Goal: Transaction & Acquisition: Purchase product/service

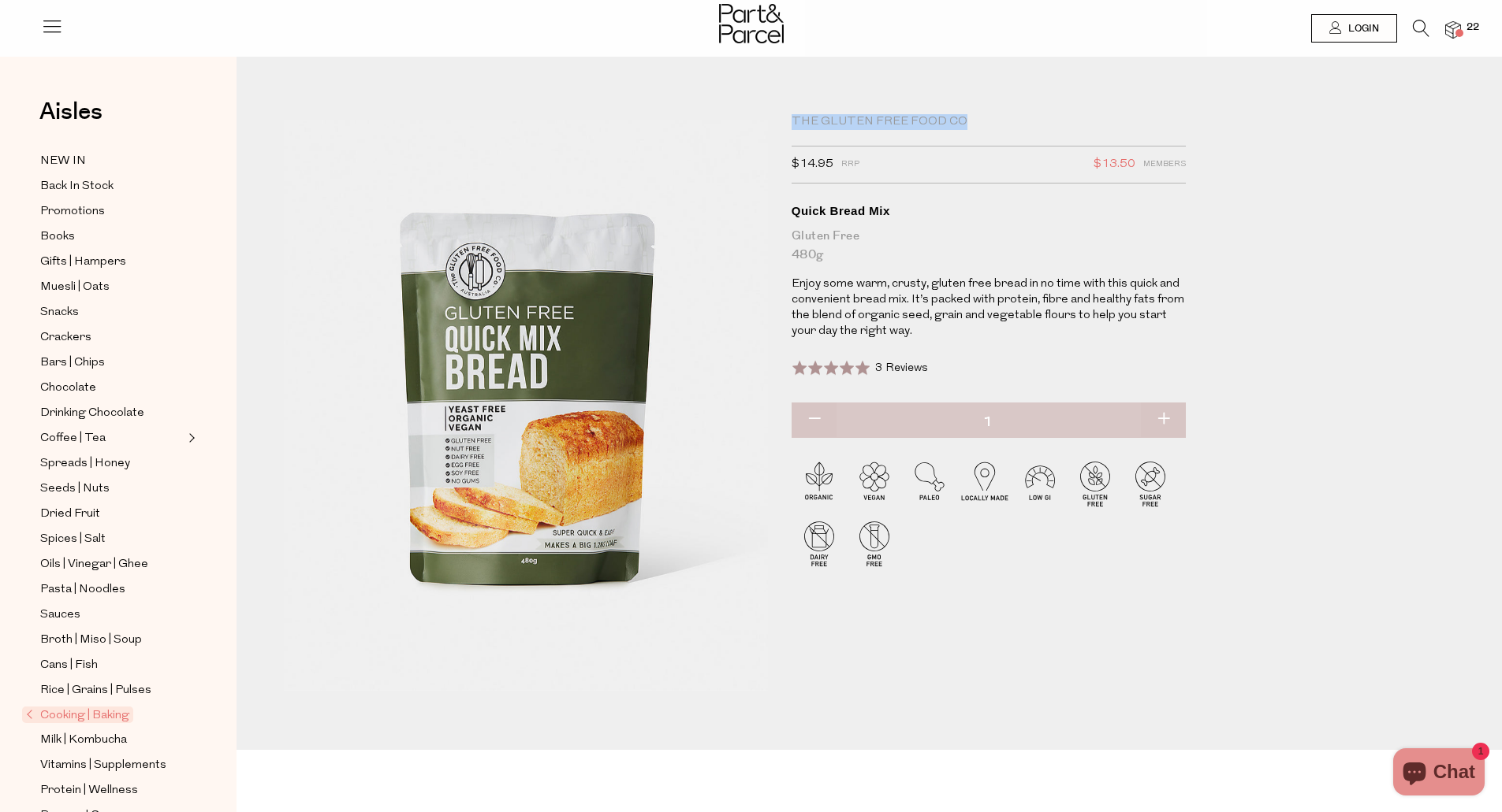
click at [1461, 32] on span at bounding box center [1460, 33] width 8 height 8
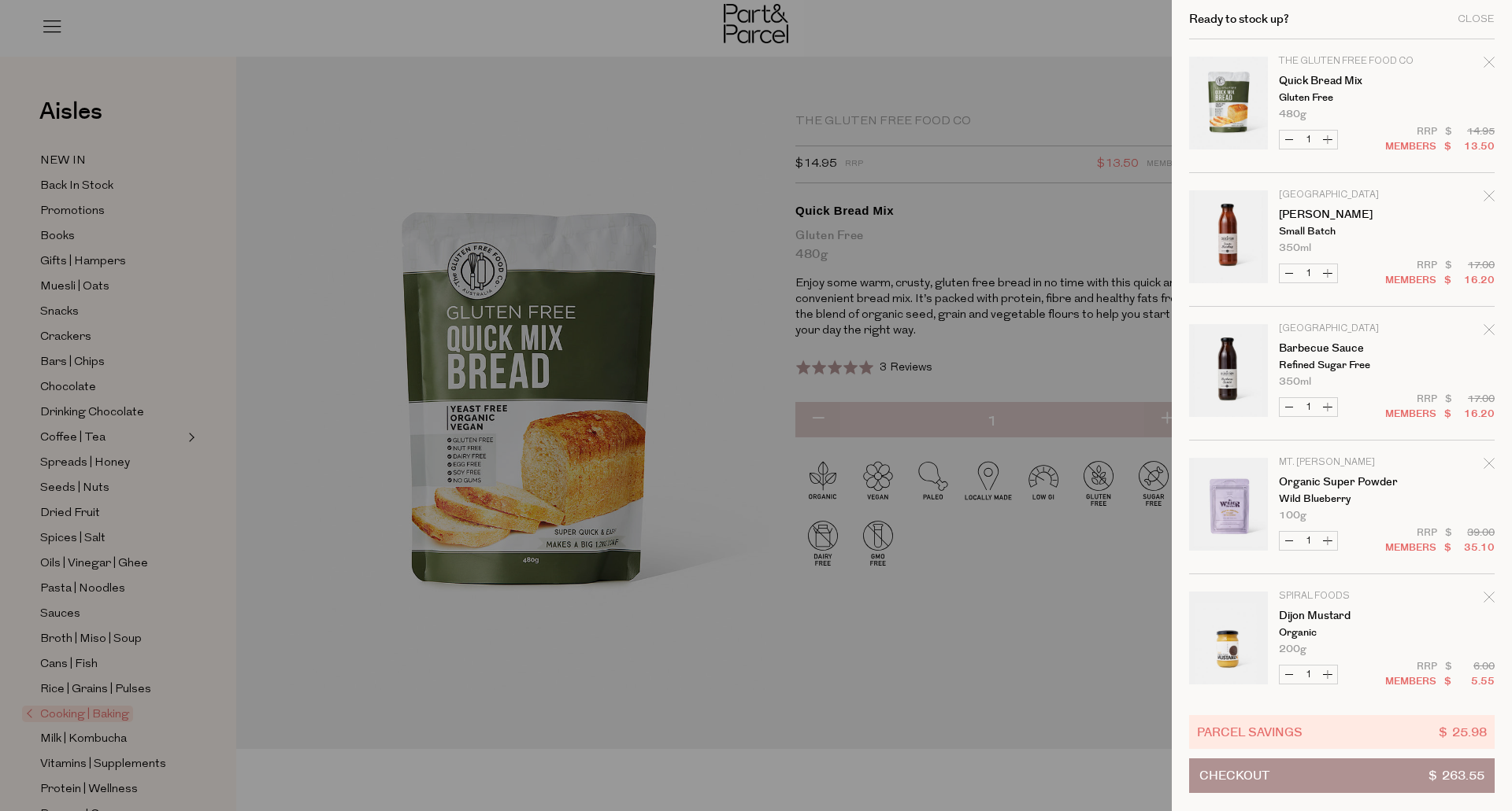
click at [749, 688] on div at bounding box center [756, 405] width 1512 height 811
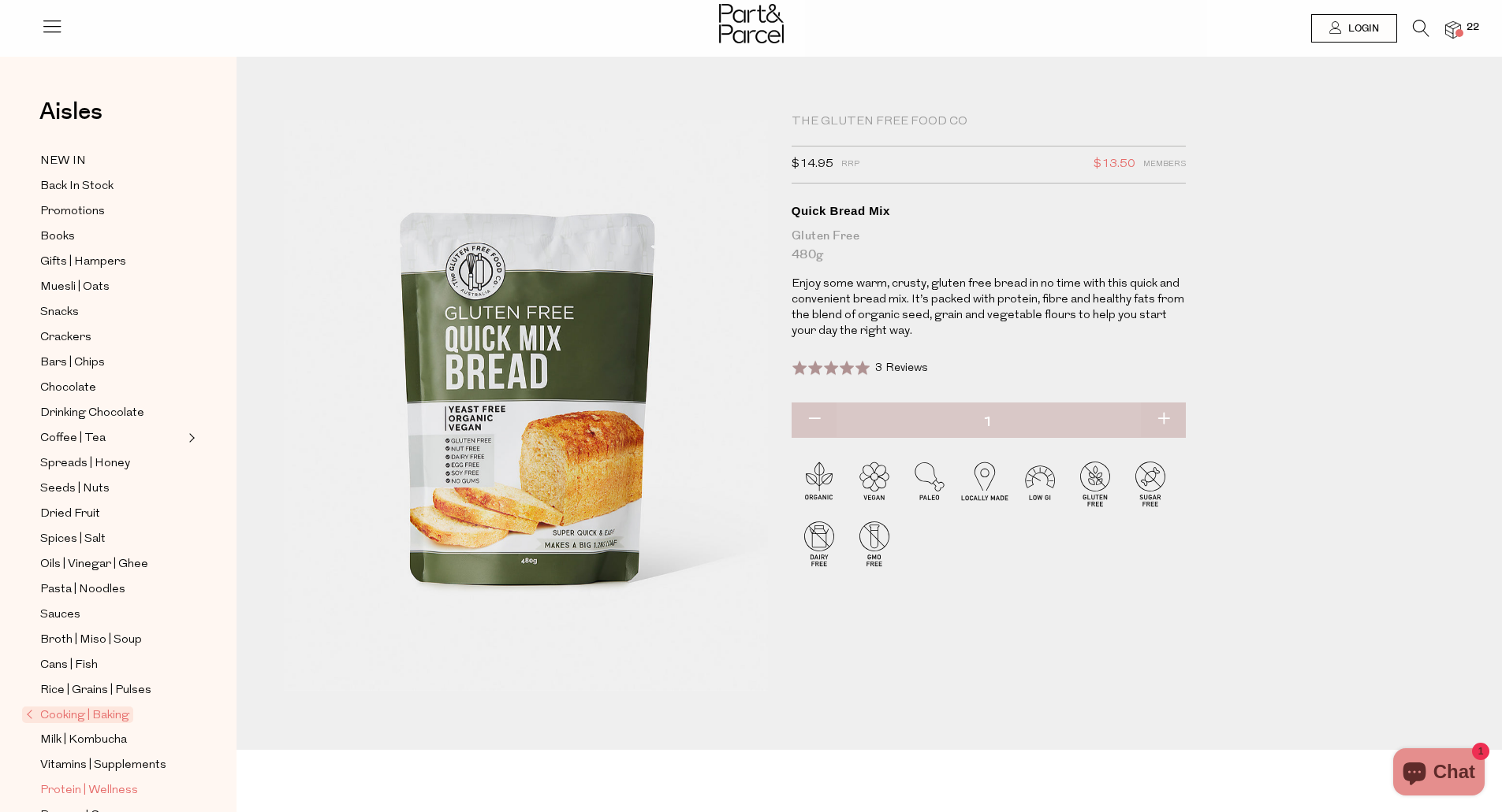
click at [136, 781] on link "Protein | Wellness" at bounding box center [112, 791] width 144 height 20
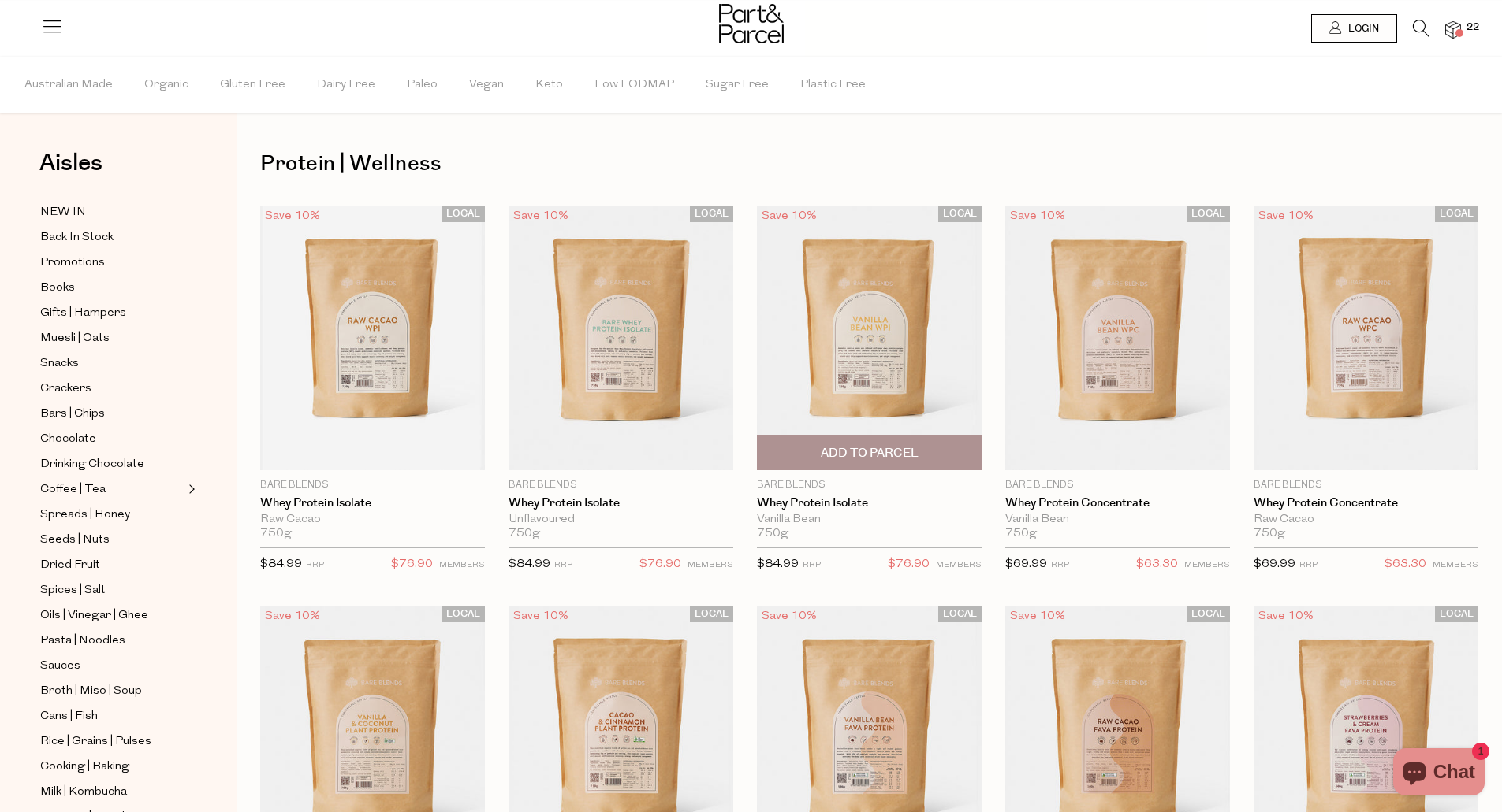
click at [868, 298] on img at bounding box center [868, 338] width 225 height 265
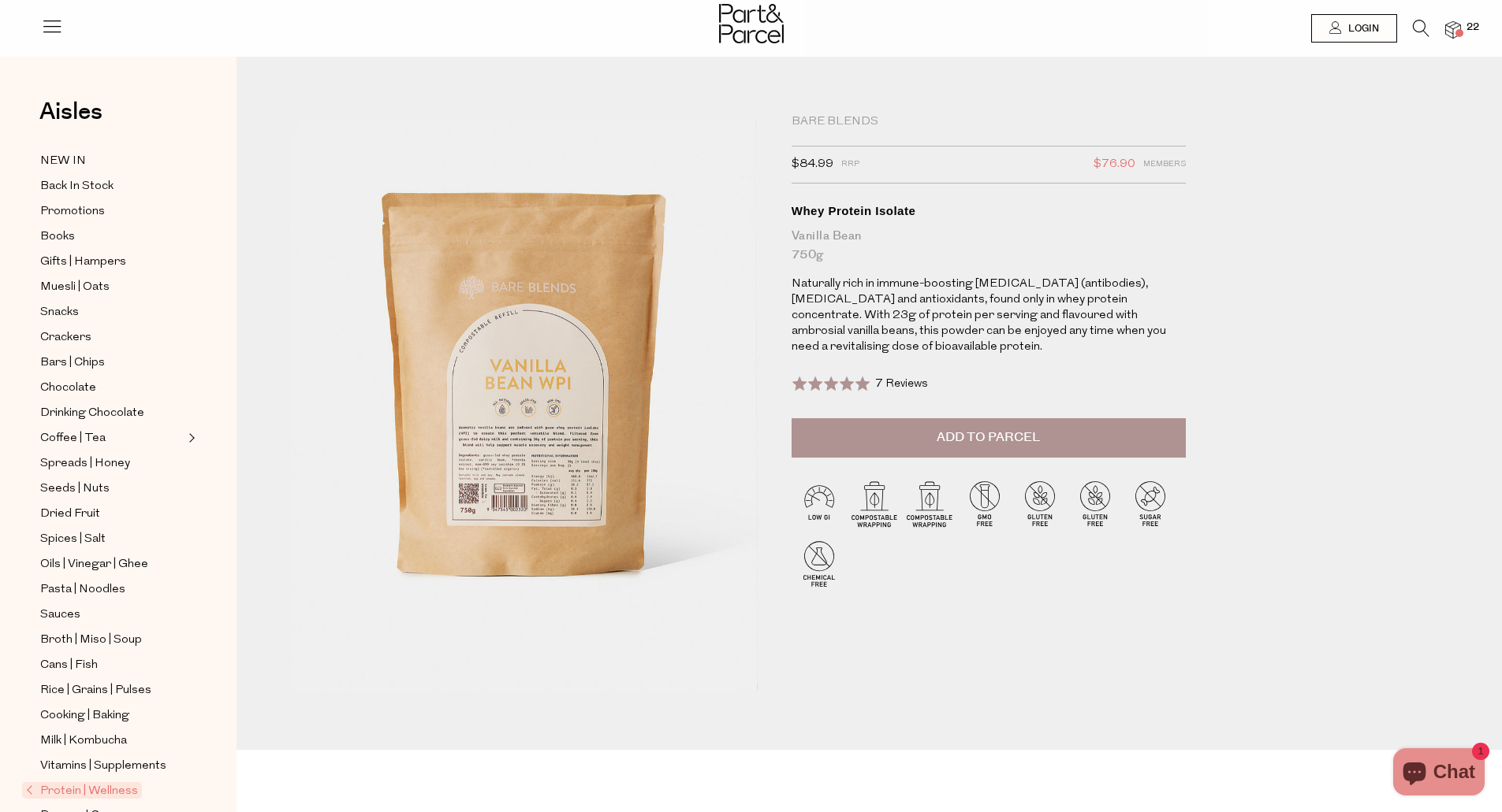
click at [891, 386] on span "7 Reviews" at bounding box center [901, 385] width 53 height 12
click at [1459, 32] on span at bounding box center [1460, 33] width 8 height 8
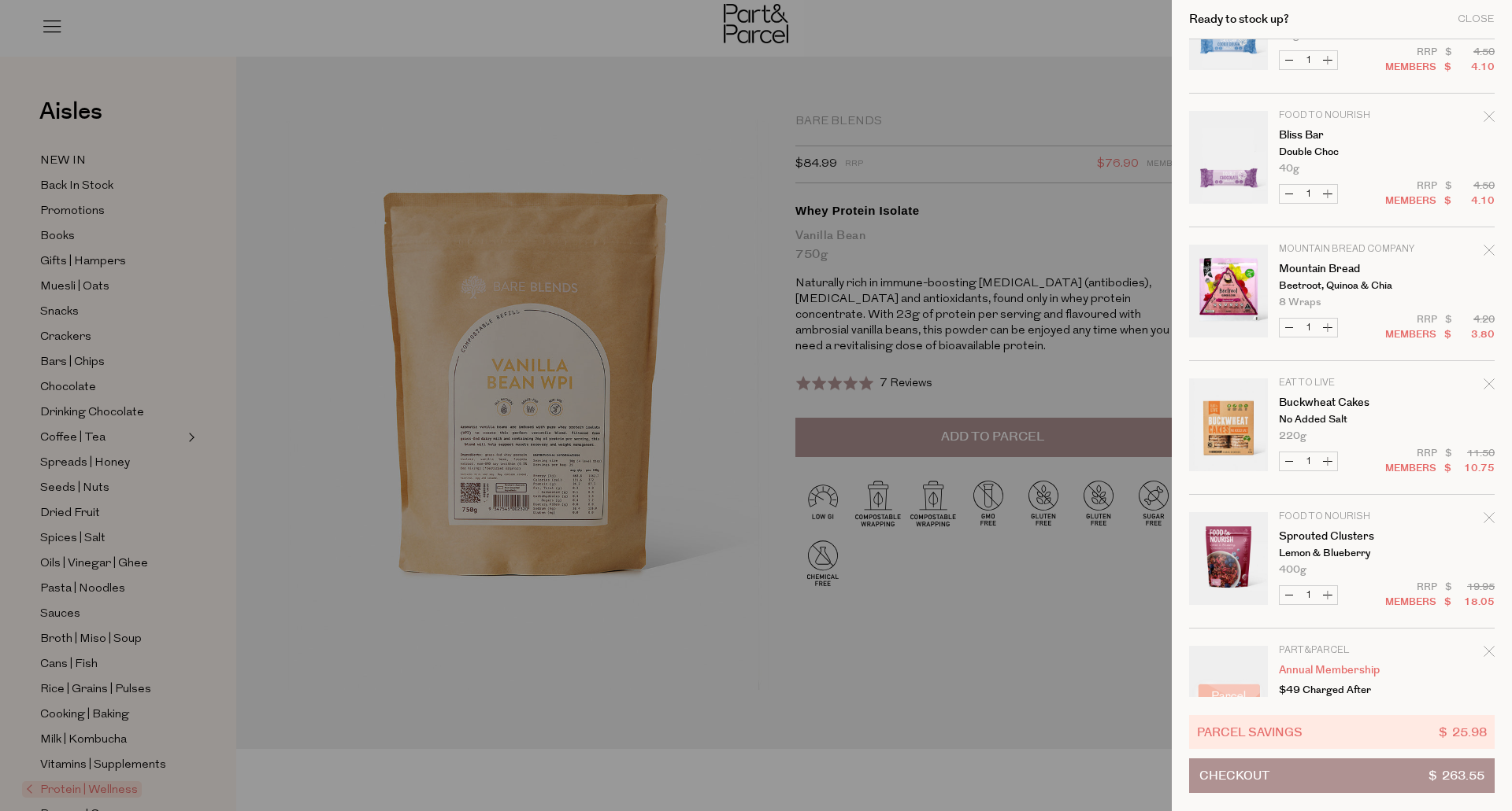
scroll to position [2280, 0]
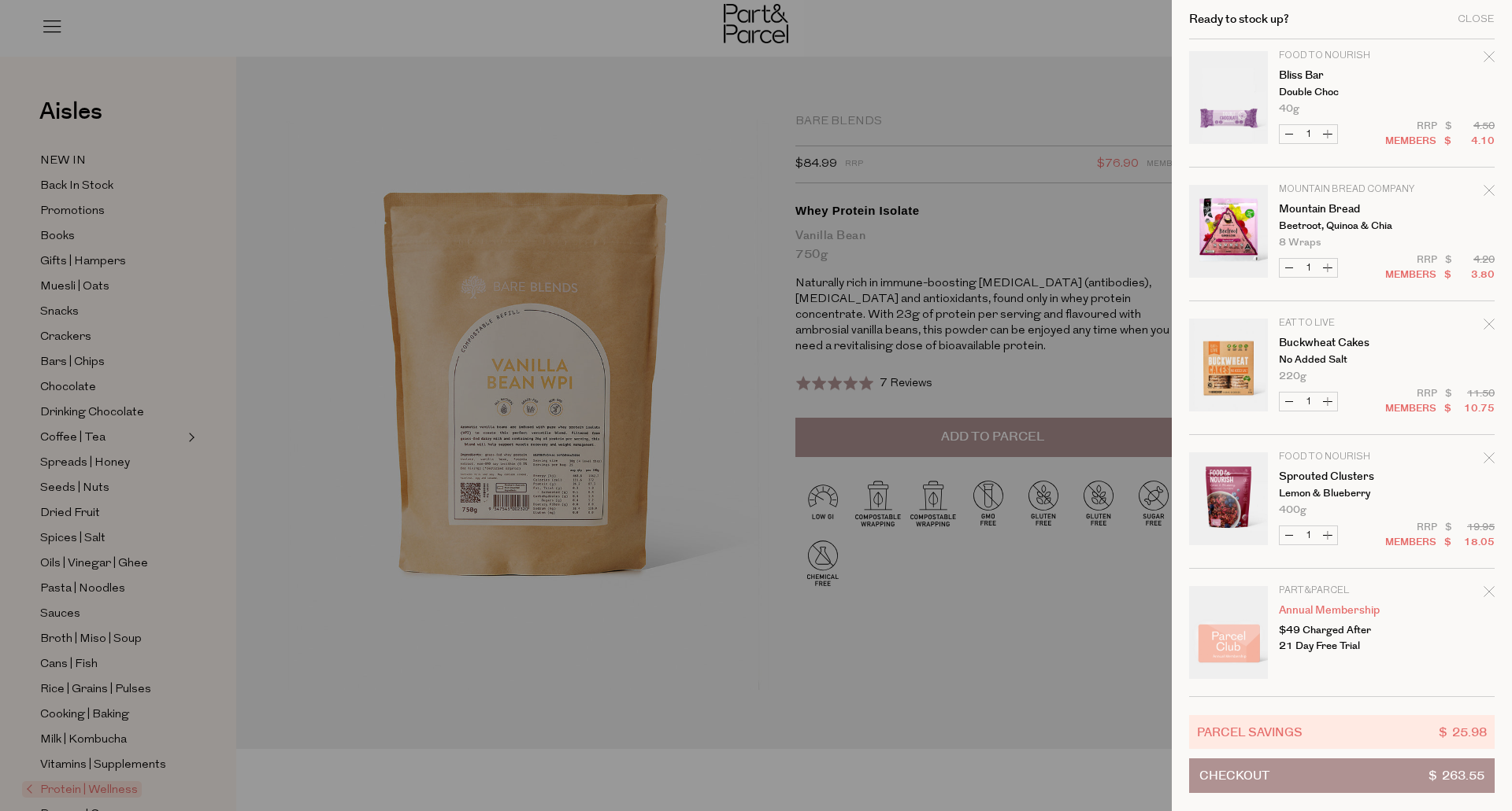
click at [1439, 783] on span "$ 263.55" at bounding box center [1456, 775] width 56 height 33
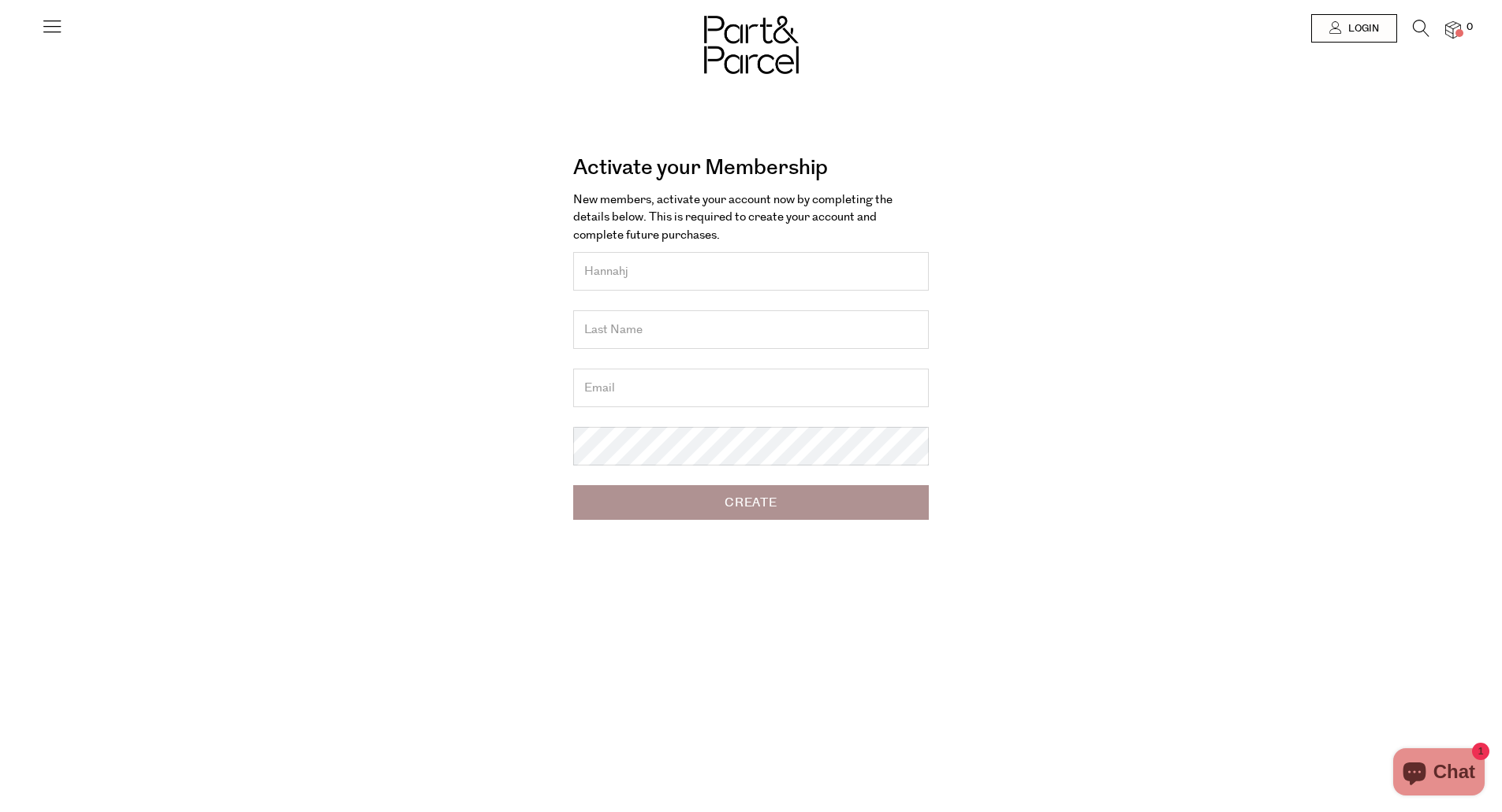
type input "Hannahj"
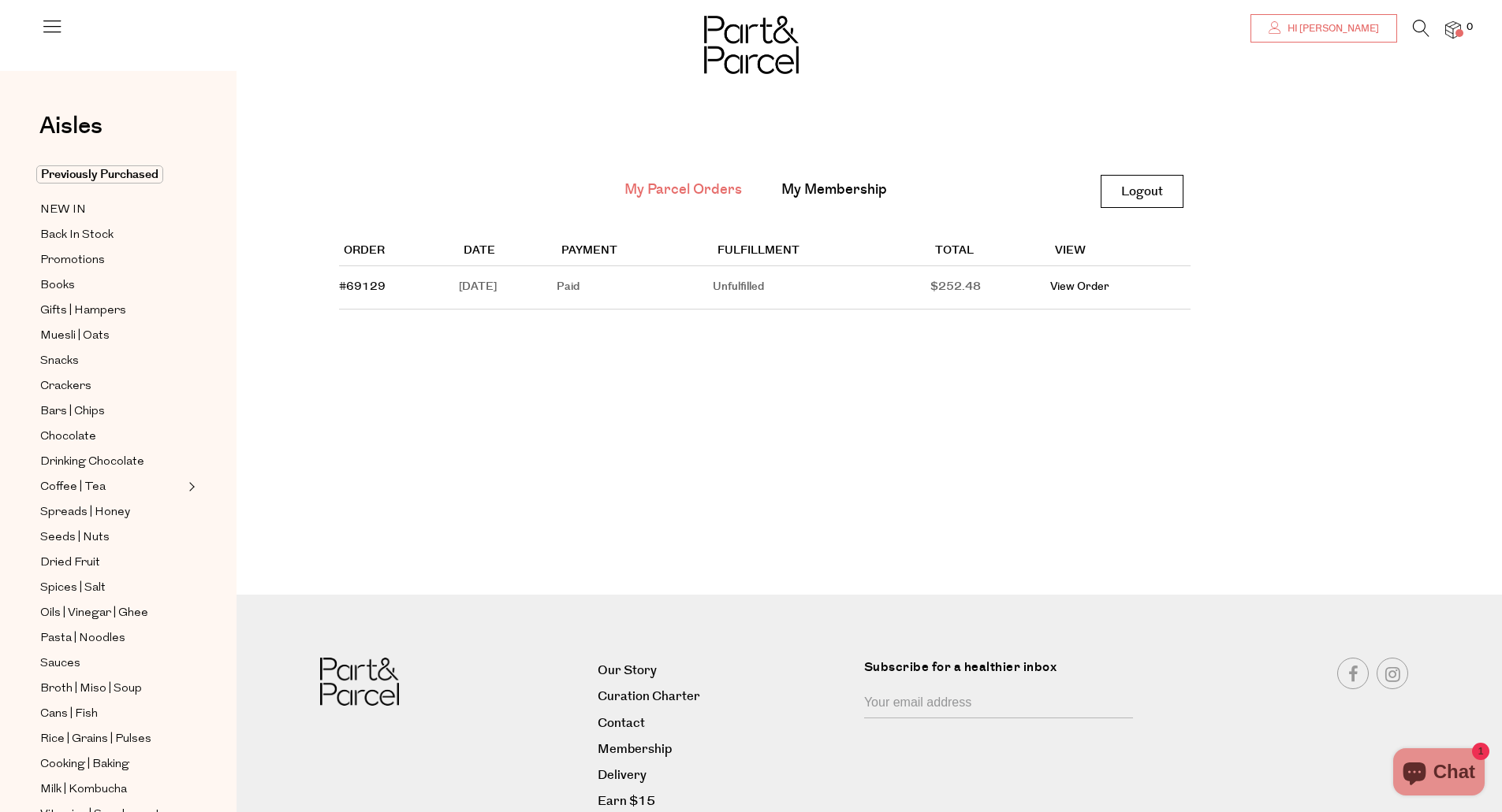
click at [1332, 21] on link "Hi [PERSON_NAME]" at bounding box center [1323, 28] width 147 height 28
